Goal: Information Seeking & Learning: Learn about a topic

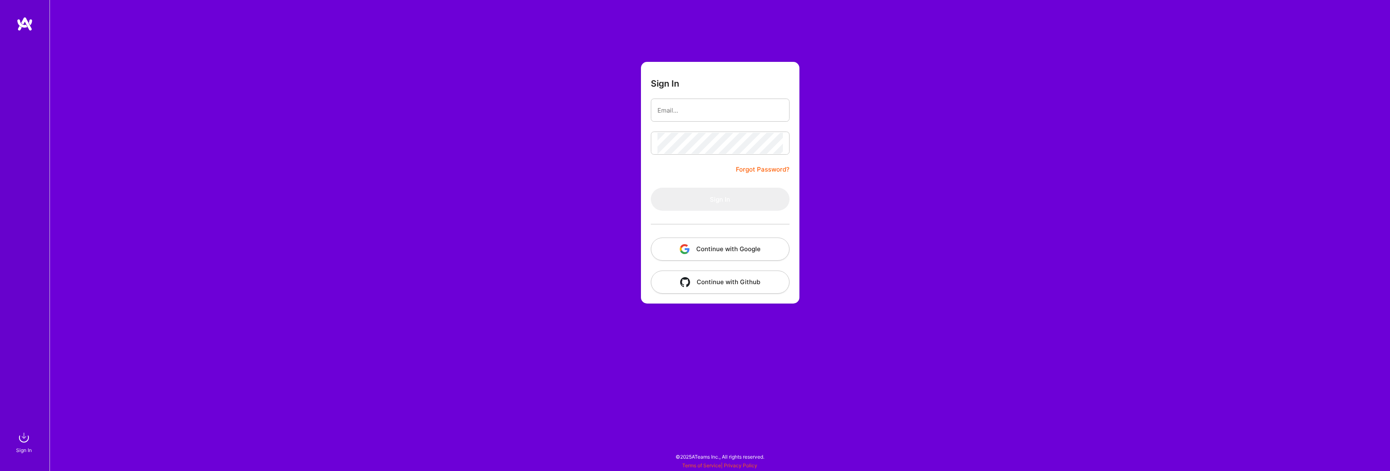
click at [720, 255] on button "Continue with Google" at bounding box center [720, 249] width 139 height 23
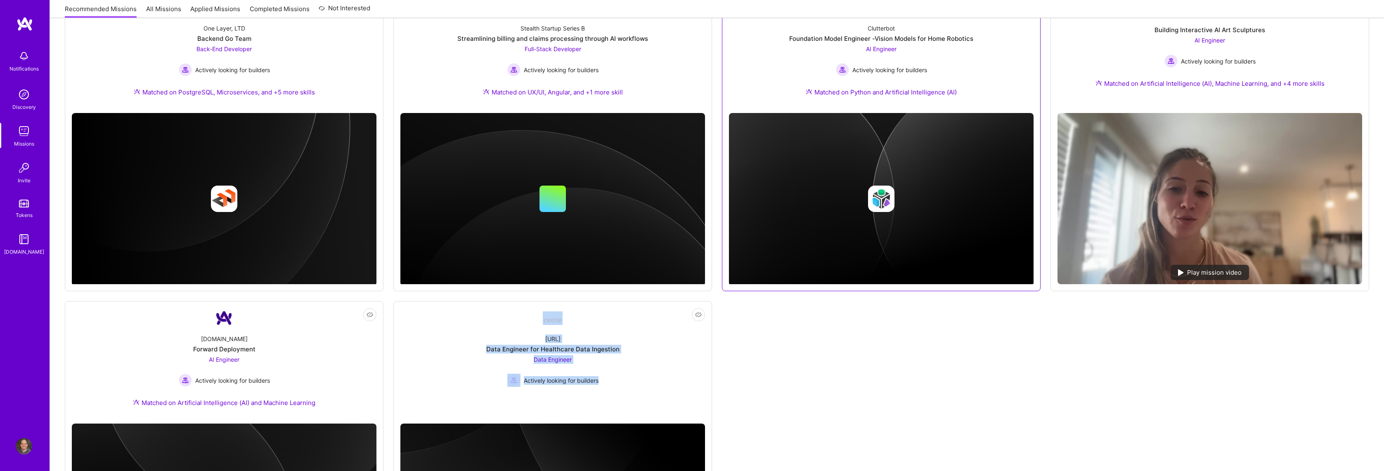
scroll to position [541, 0]
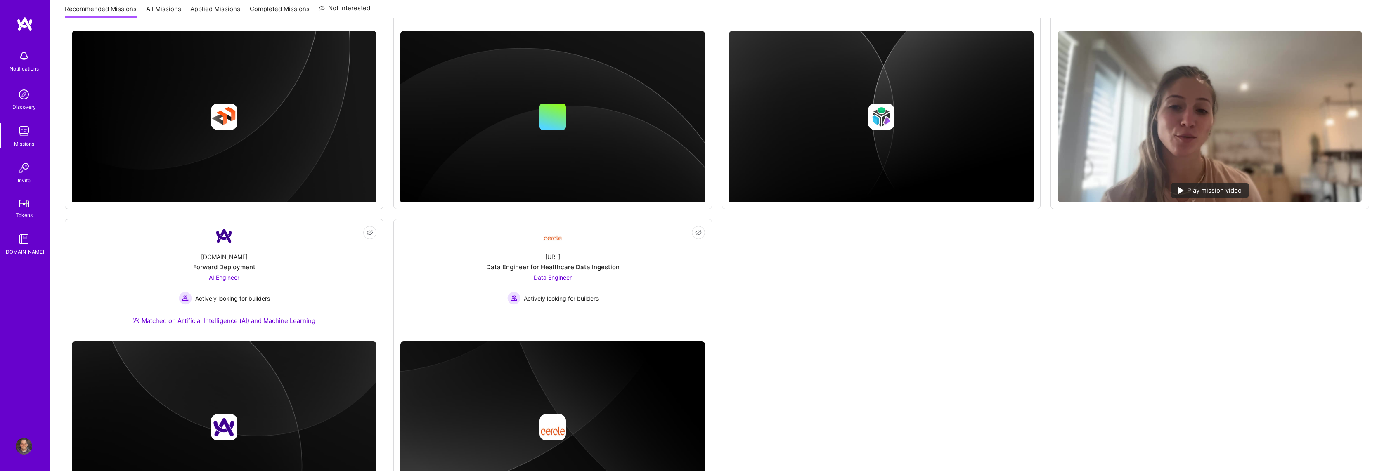
click at [869, 291] on div "Not Interested iCapital Building an Alternative Investment Marketplace Full-Sta…" at bounding box center [717, 59] width 1304 height 922
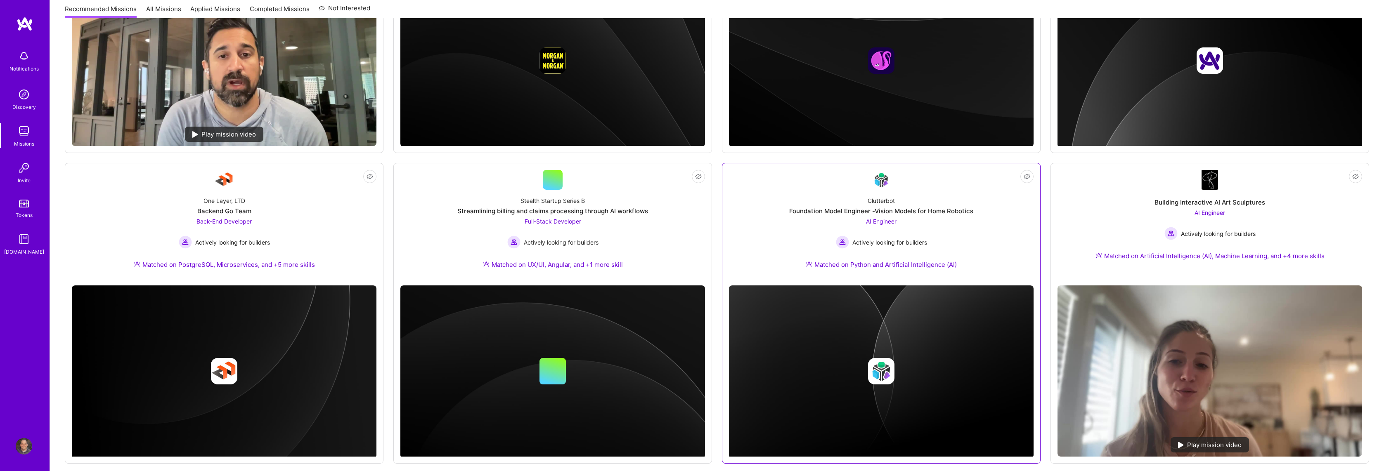
scroll to position [284, 0]
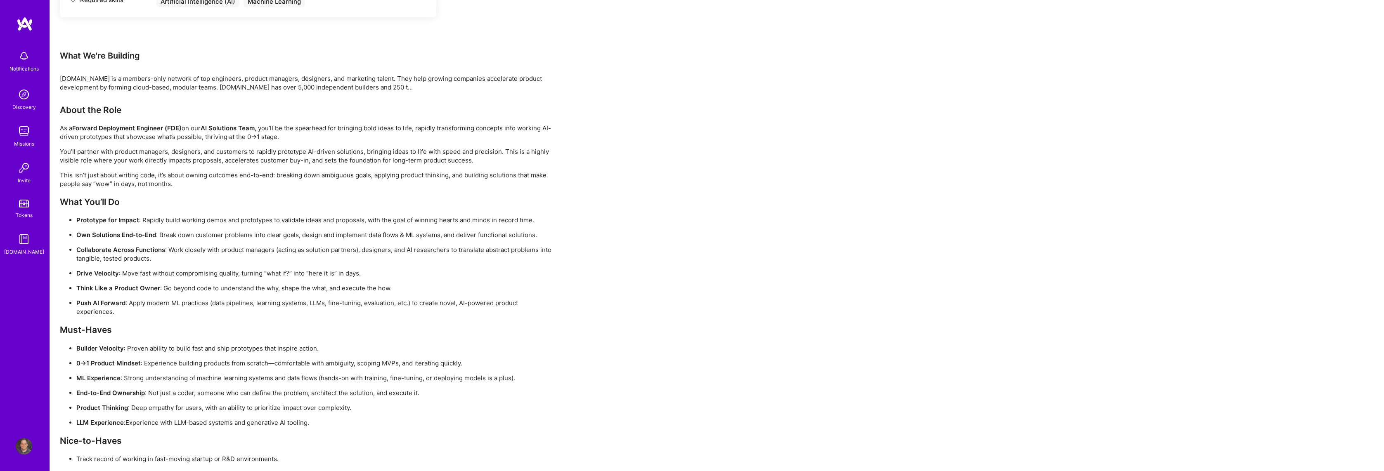
scroll to position [516, 0]
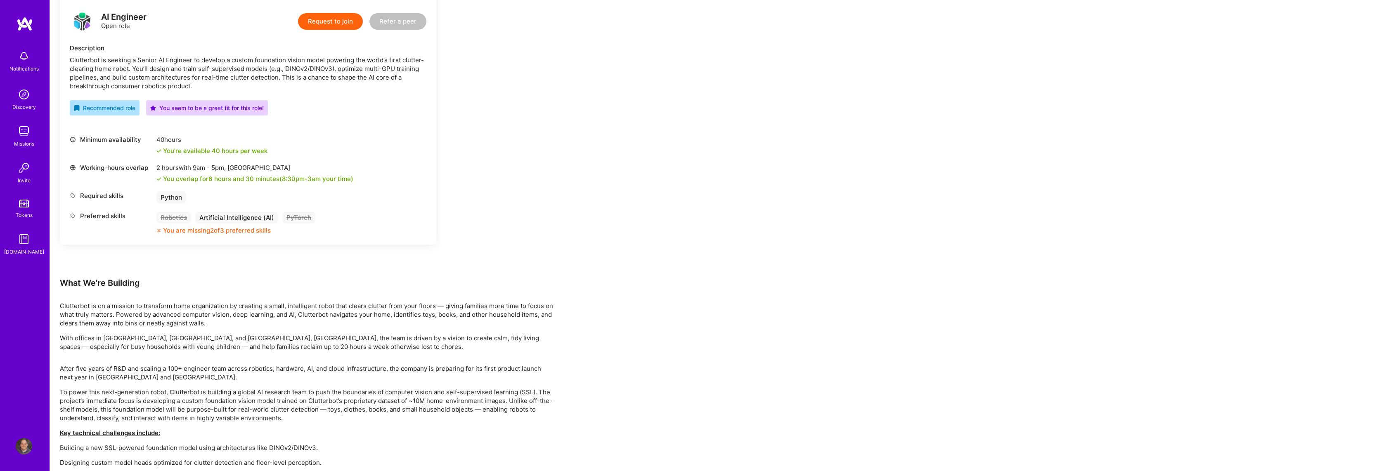
scroll to position [215, 0]
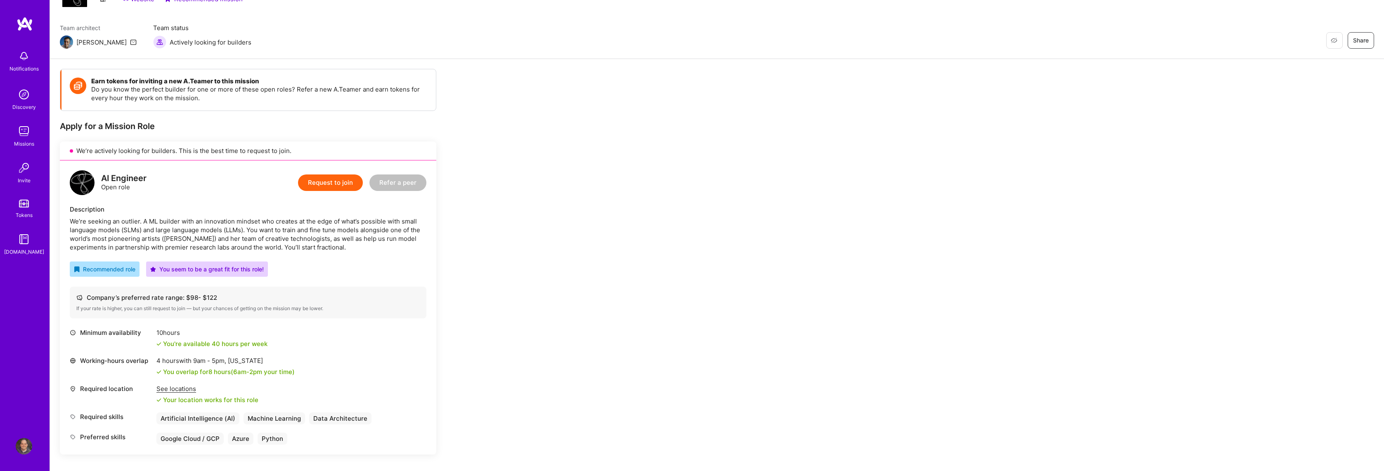
scroll to position [53, 0]
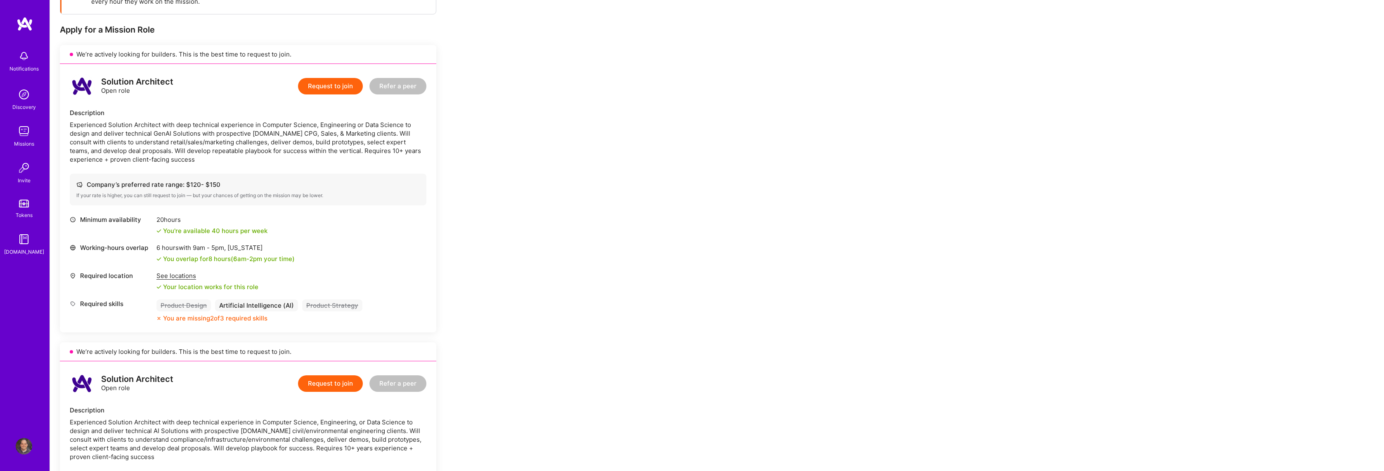
scroll to position [142, 0]
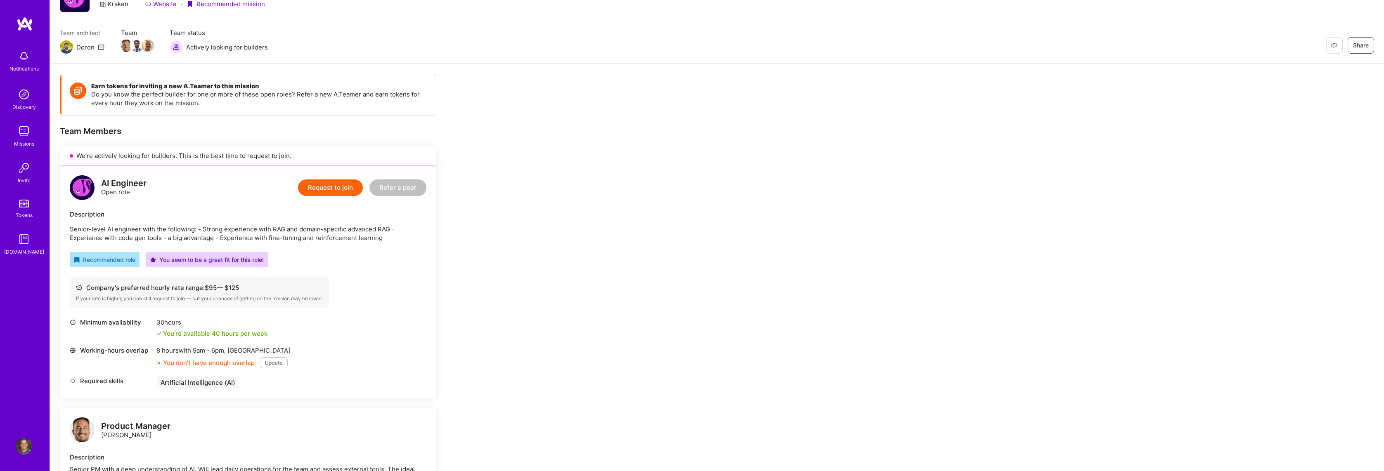
scroll to position [151, 0]
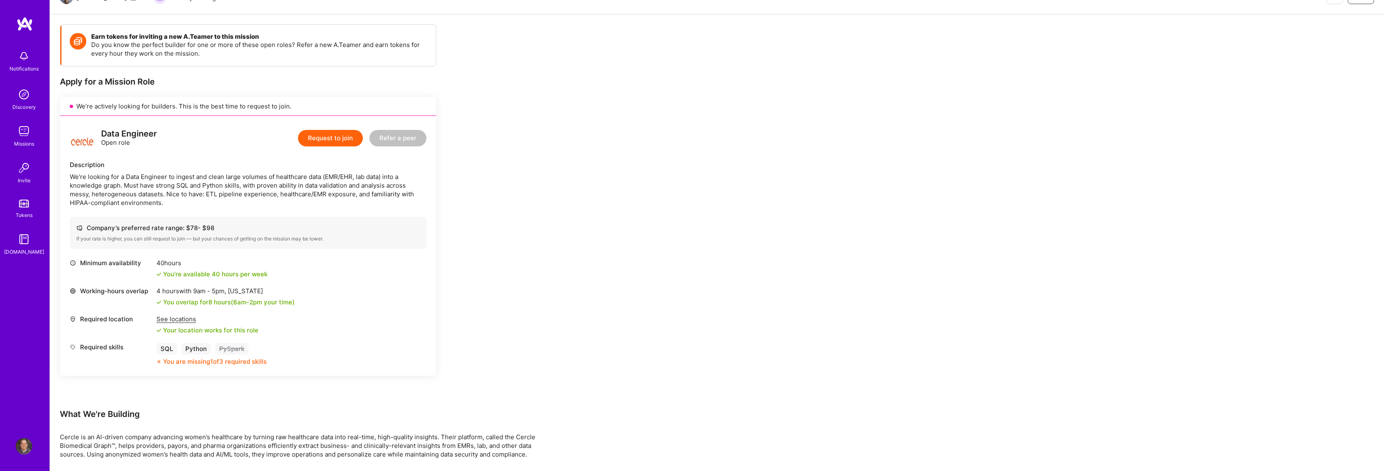
scroll to position [153, 0]
